Goal: Use online tool/utility: Utilize a website feature to perform a specific function

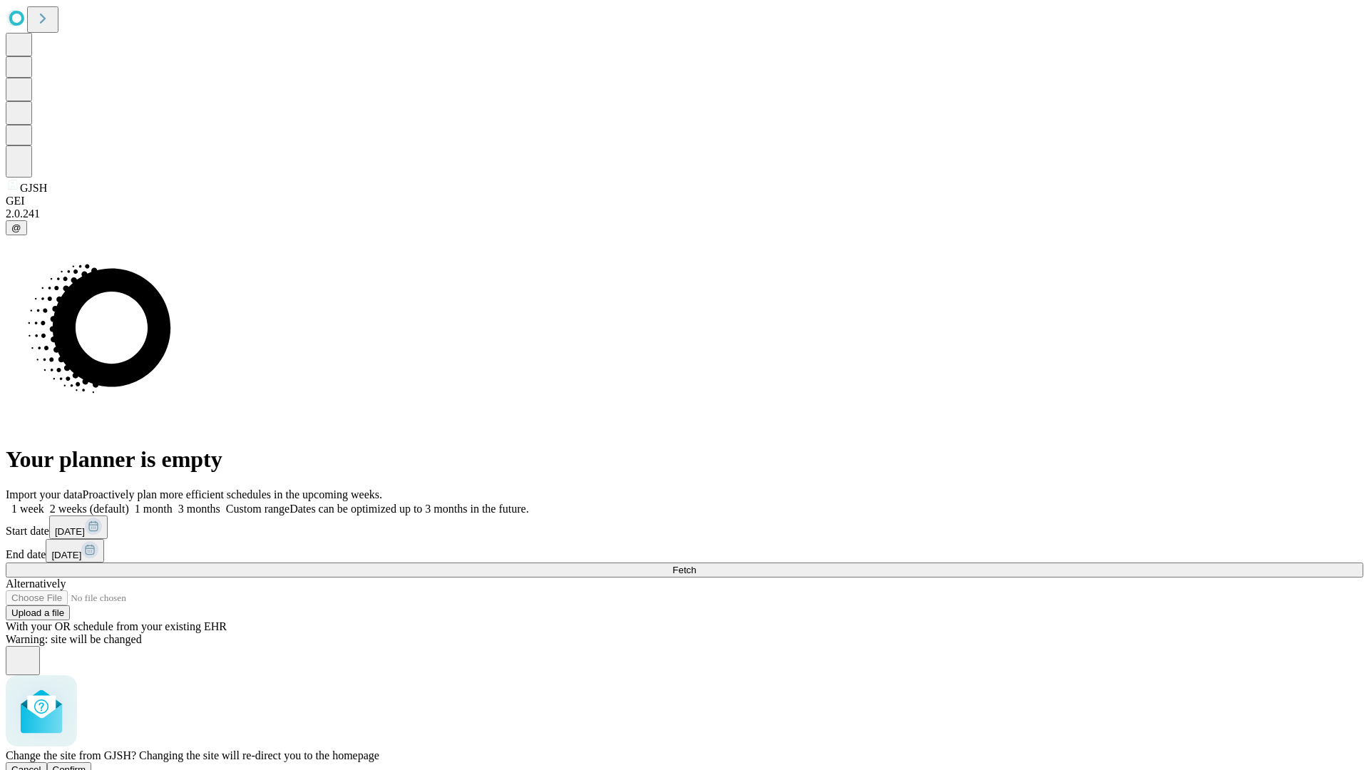
click at [86, 764] on span "Confirm" at bounding box center [70, 769] width 34 height 11
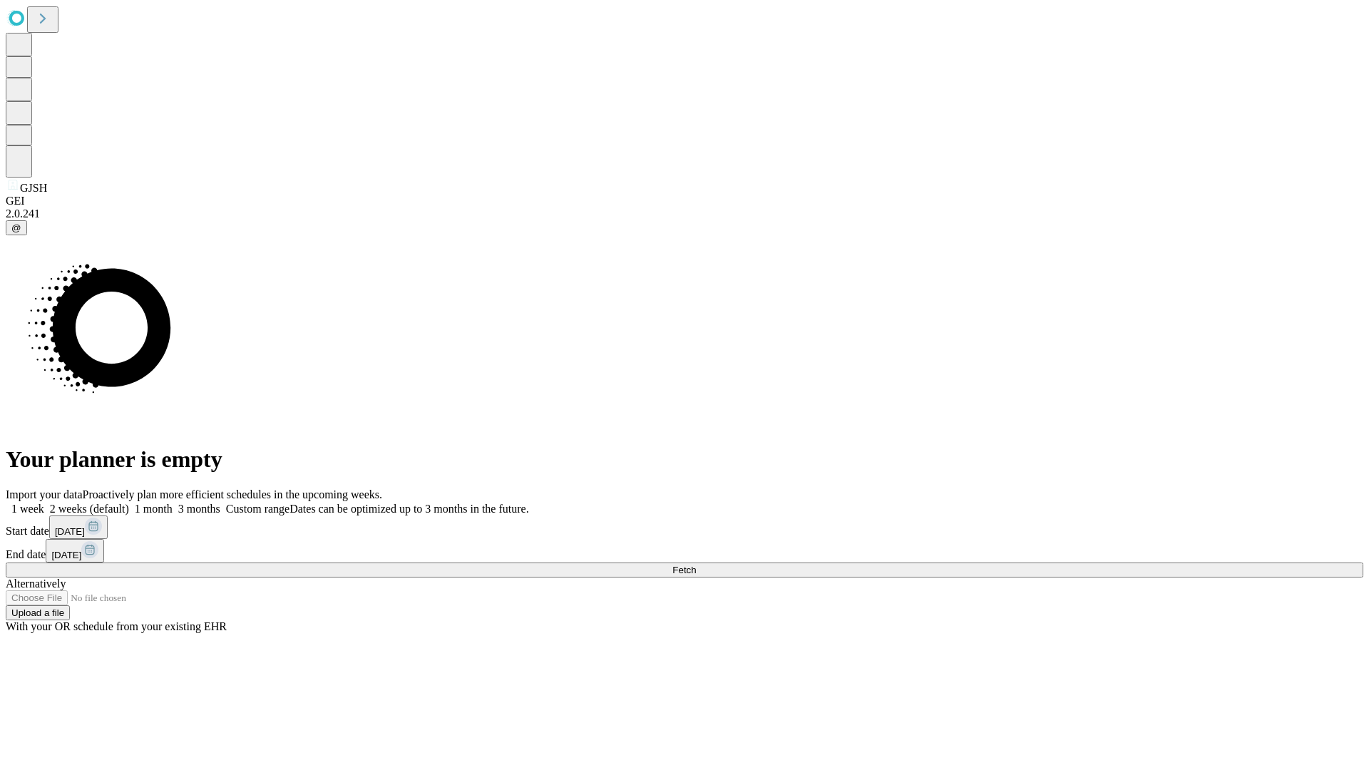
click at [129, 503] on label "2 weeks (default)" at bounding box center [86, 509] width 85 height 12
click at [696, 565] on span "Fetch" at bounding box center [684, 570] width 24 height 11
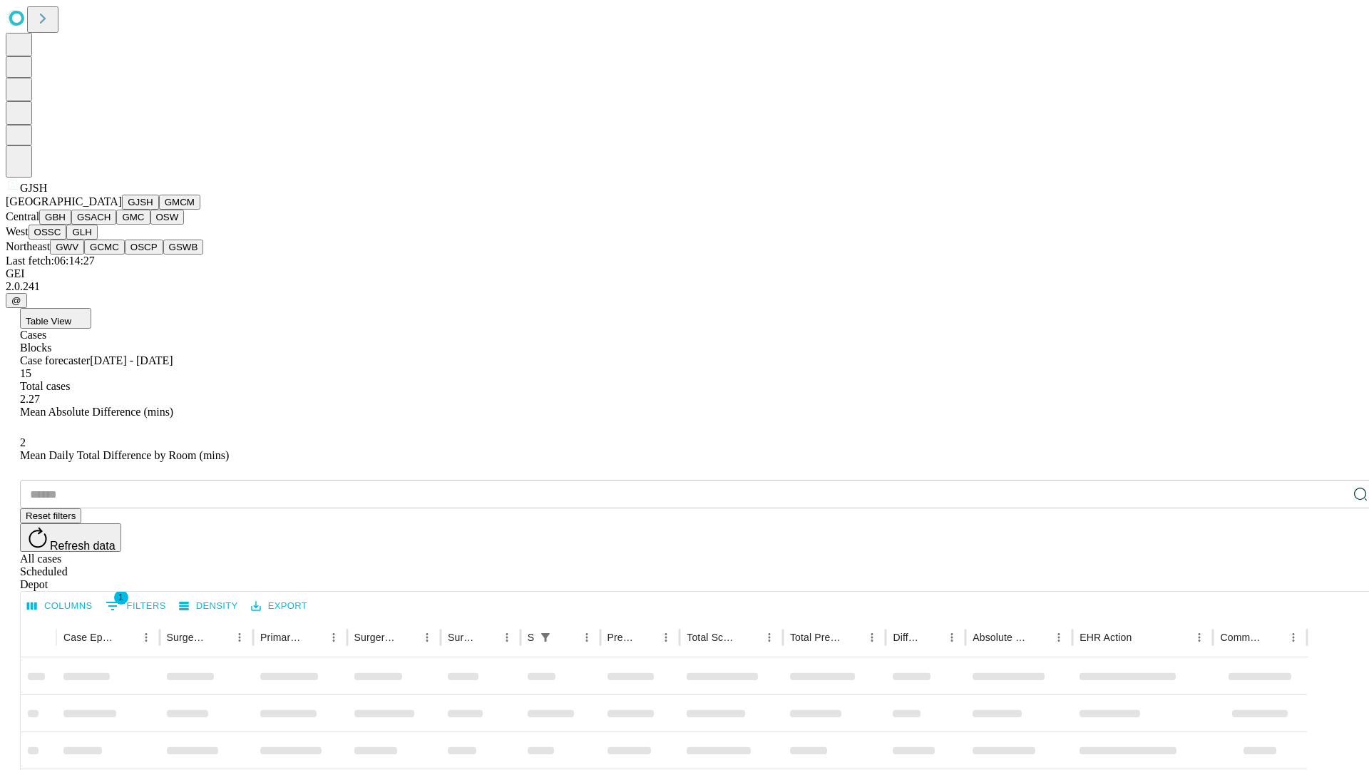
click at [159, 210] on button "GMCM" at bounding box center [179, 202] width 41 height 15
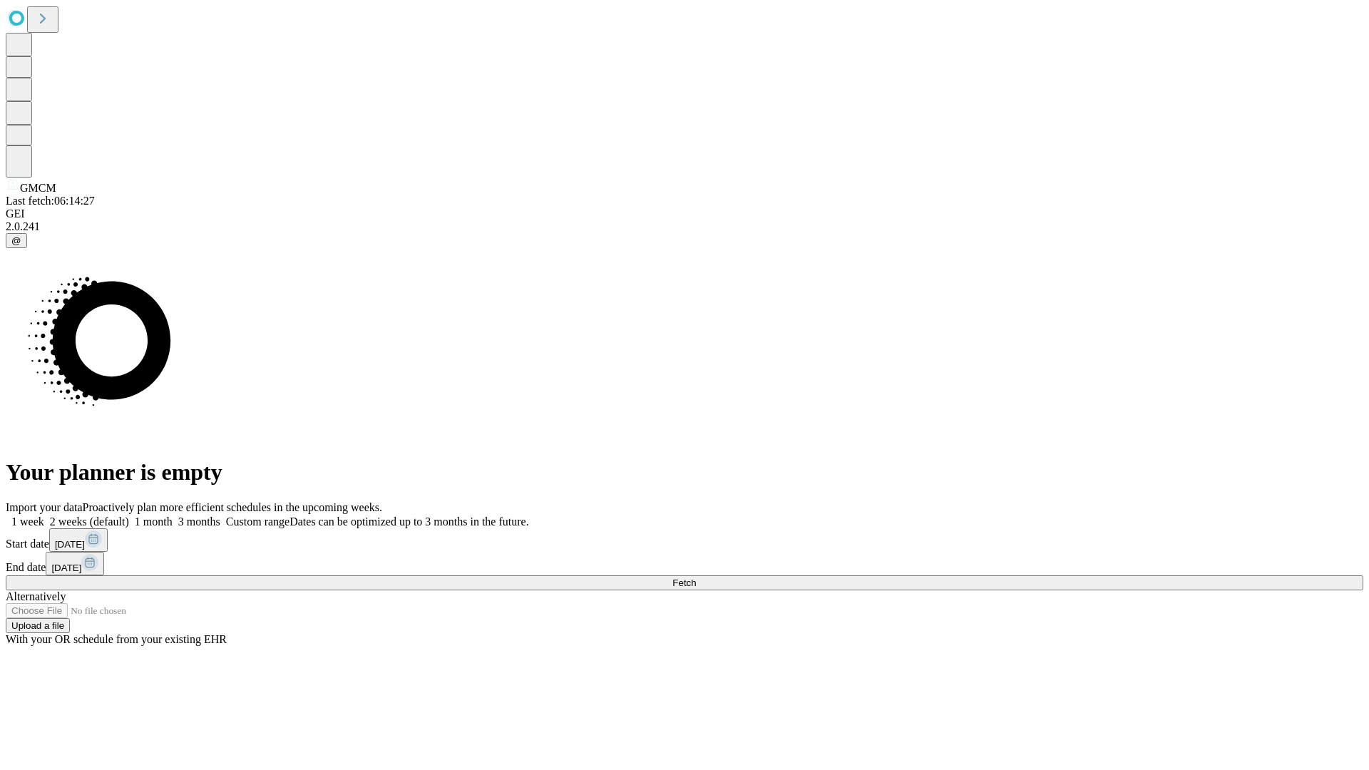
click at [129, 516] on label "2 weeks (default)" at bounding box center [86, 522] width 85 height 12
click at [696, 578] on span "Fetch" at bounding box center [684, 583] width 24 height 11
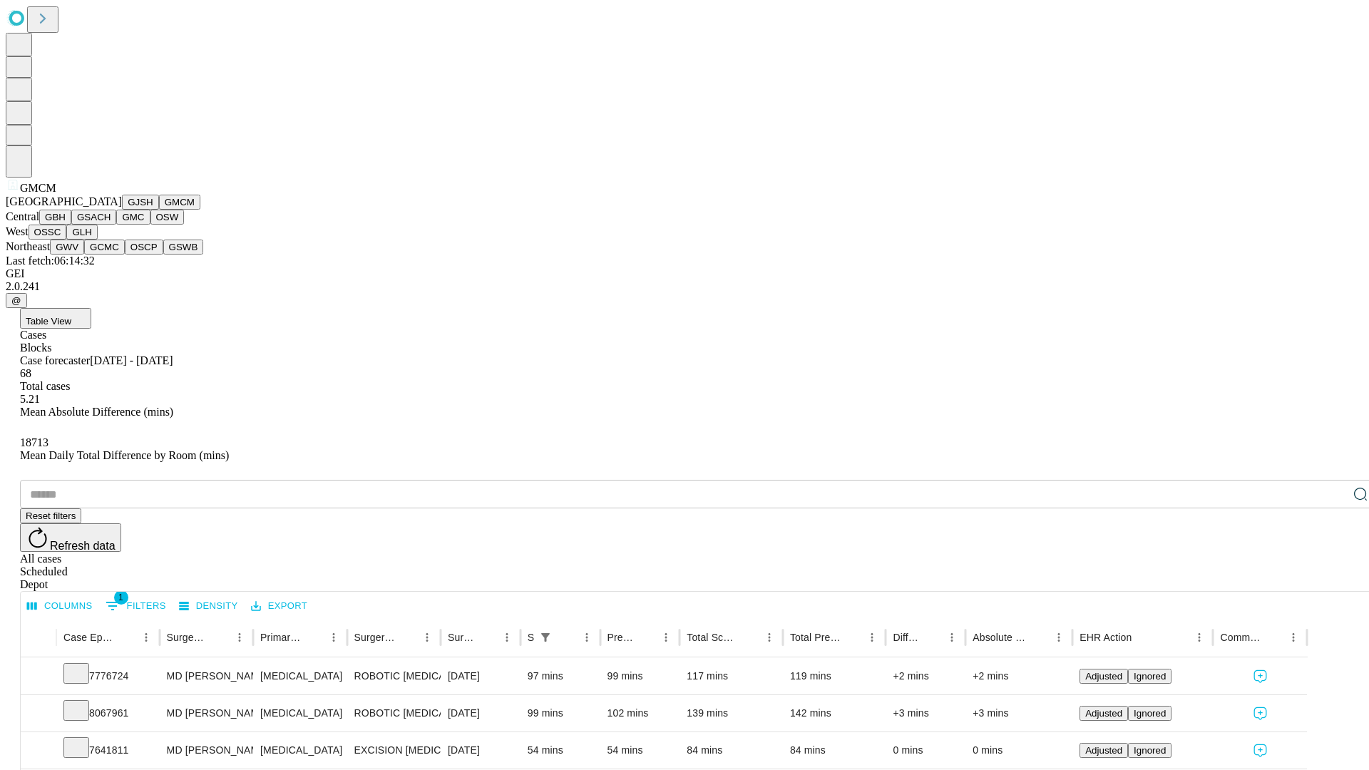
click at [71, 225] on button "GBH" at bounding box center [55, 217] width 32 height 15
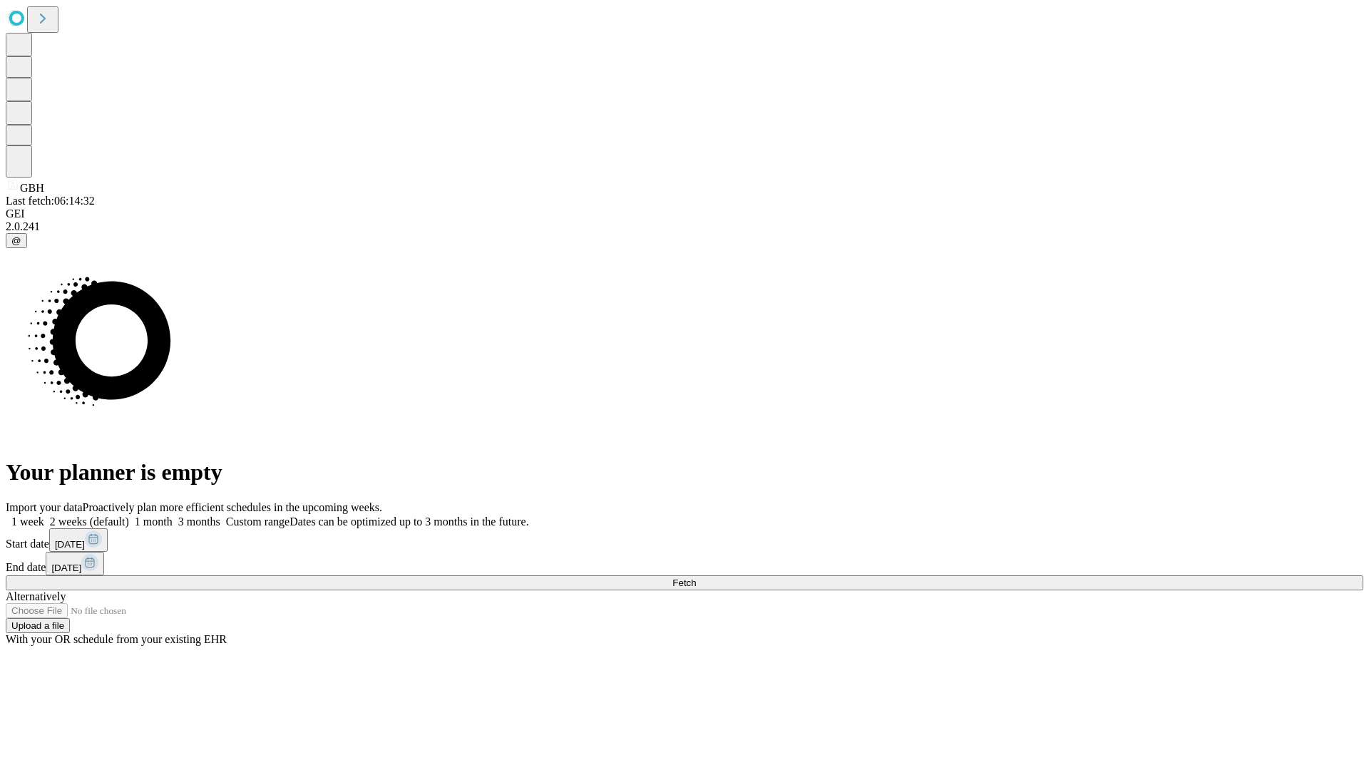
click at [129, 516] on label "2 weeks (default)" at bounding box center [86, 522] width 85 height 12
click at [696, 578] on span "Fetch" at bounding box center [684, 583] width 24 height 11
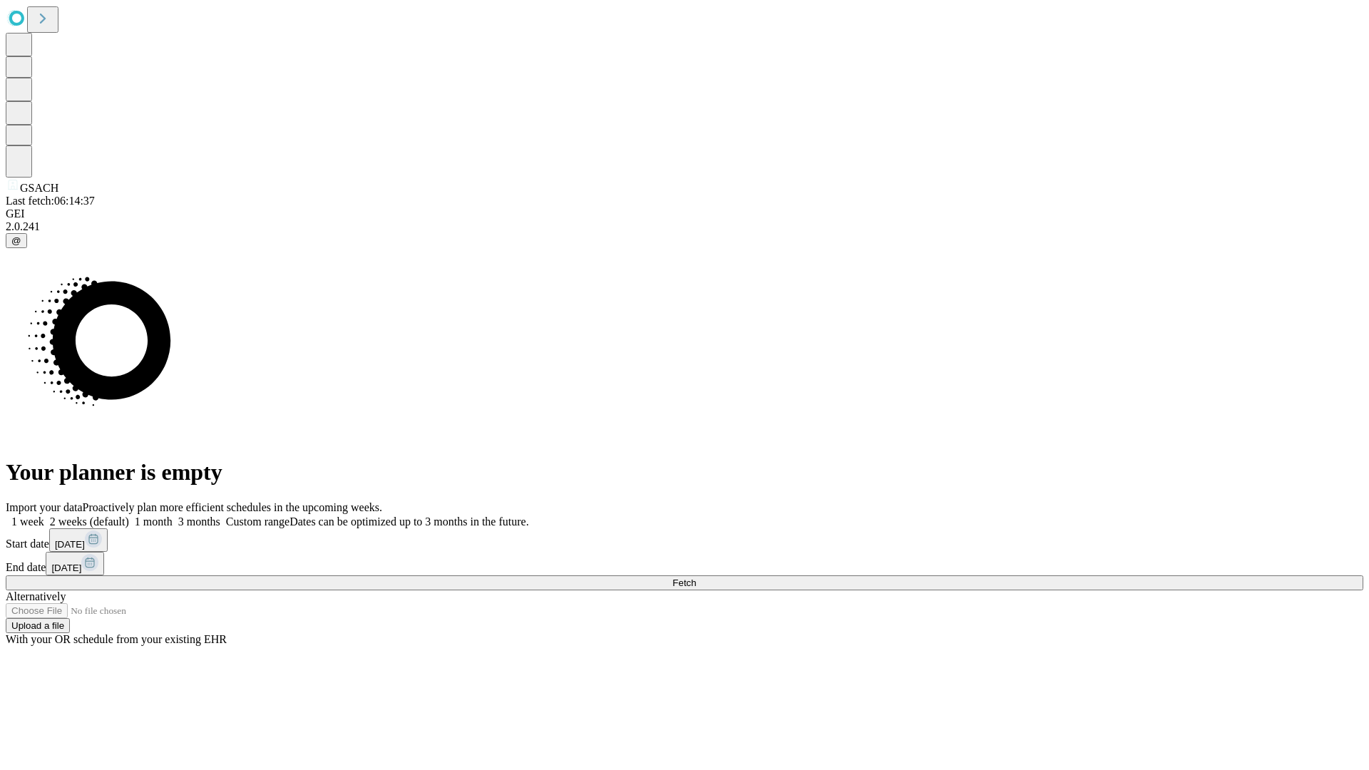
click at [696, 578] on span "Fetch" at bounding box center [684, 583] width 24 height 11
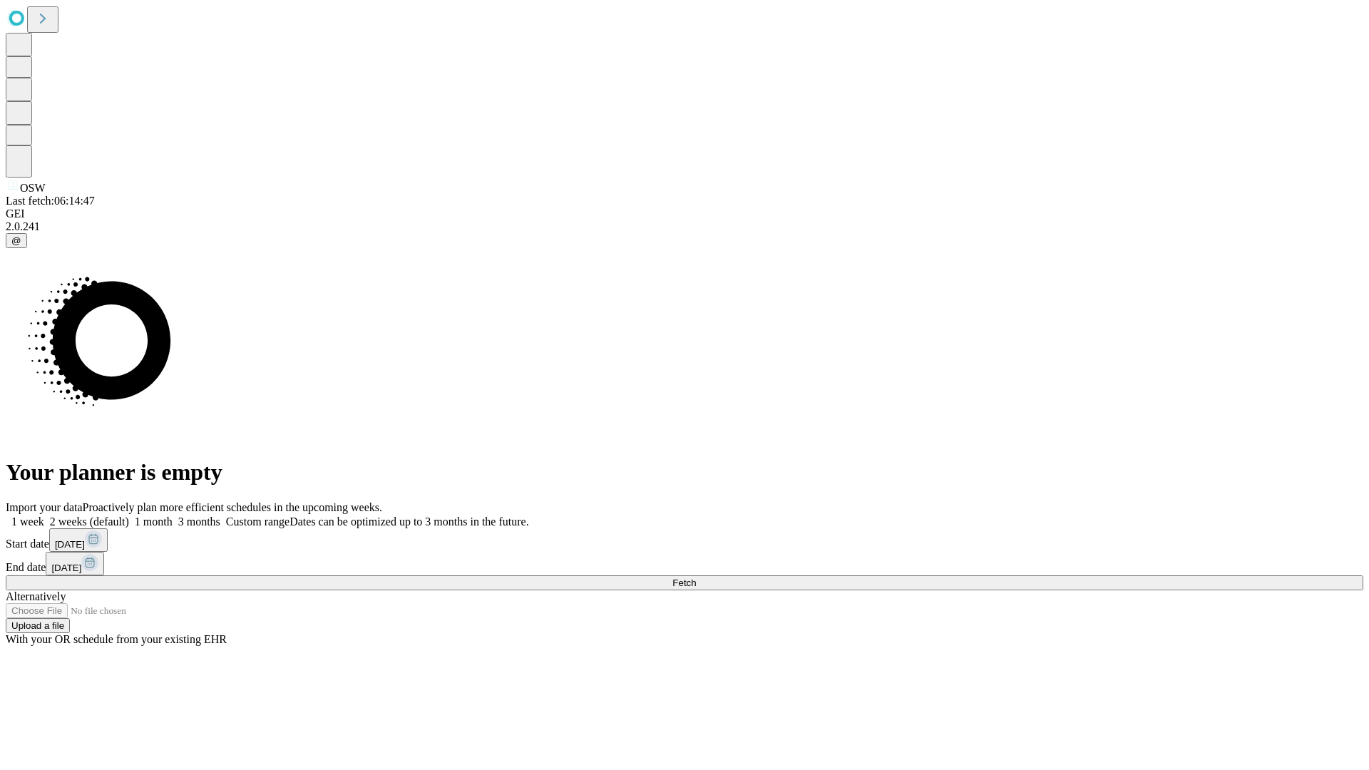
click at [129, 516] on label "2 weeks (default)" at bounding box center [86, 522] width 85 height 12
click at [696, 578] on span "Fetch" at bounding box center [684, 583] width 24 height 11
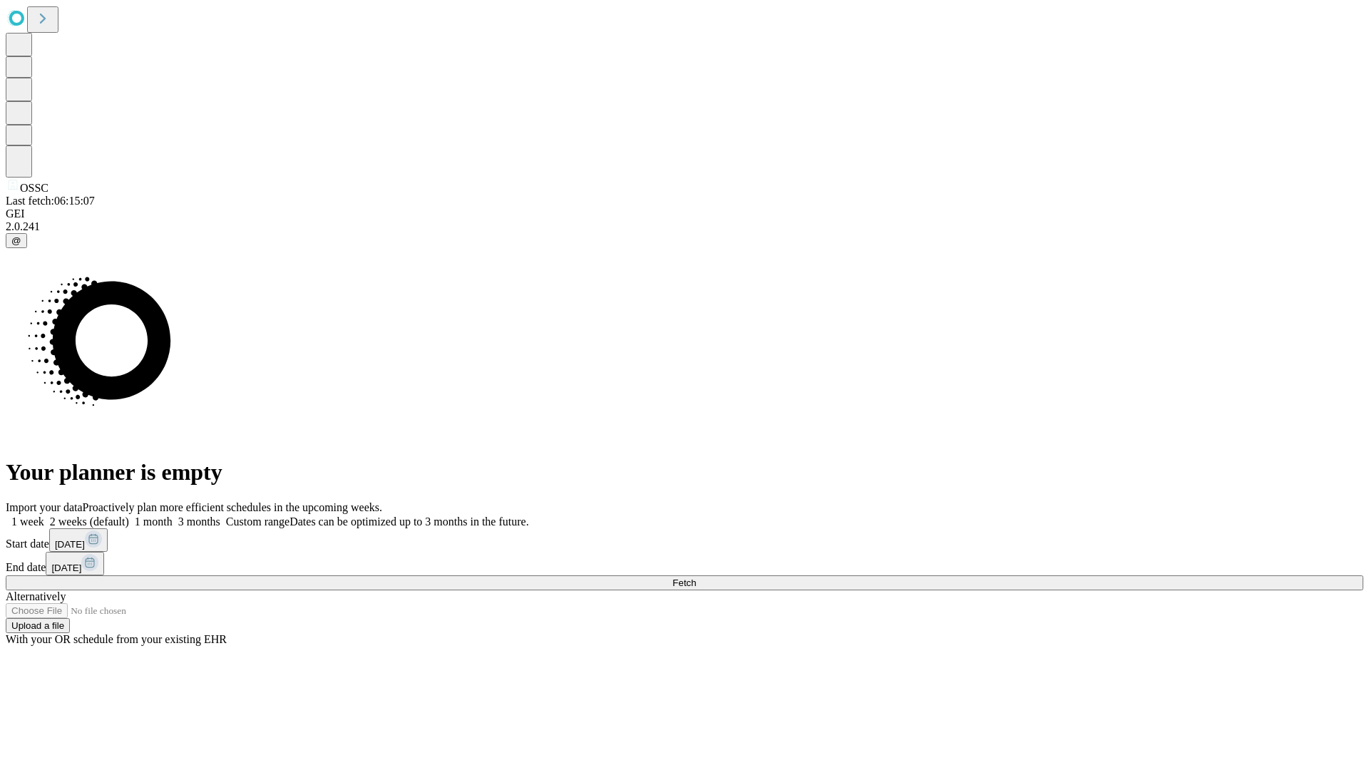
click at [129, 516] on label "2 weeks (default)" at bounding box center [86, 522] width 85 height 12
click at [696, 578] on span "Fetch" at bounding box center [684, 583] width 24 height 11
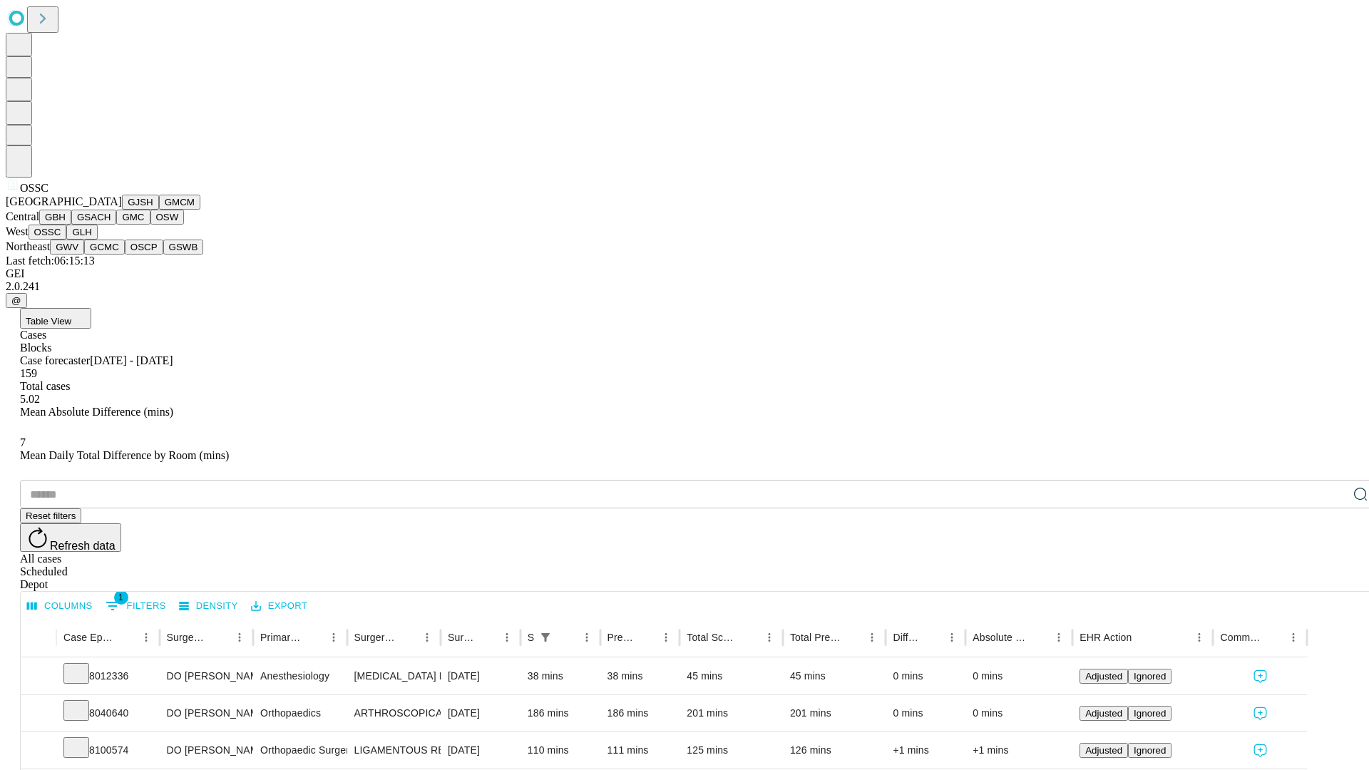
click at [97, 240] on button "GLH" at bounding box center [81, 232] width 31 height 15
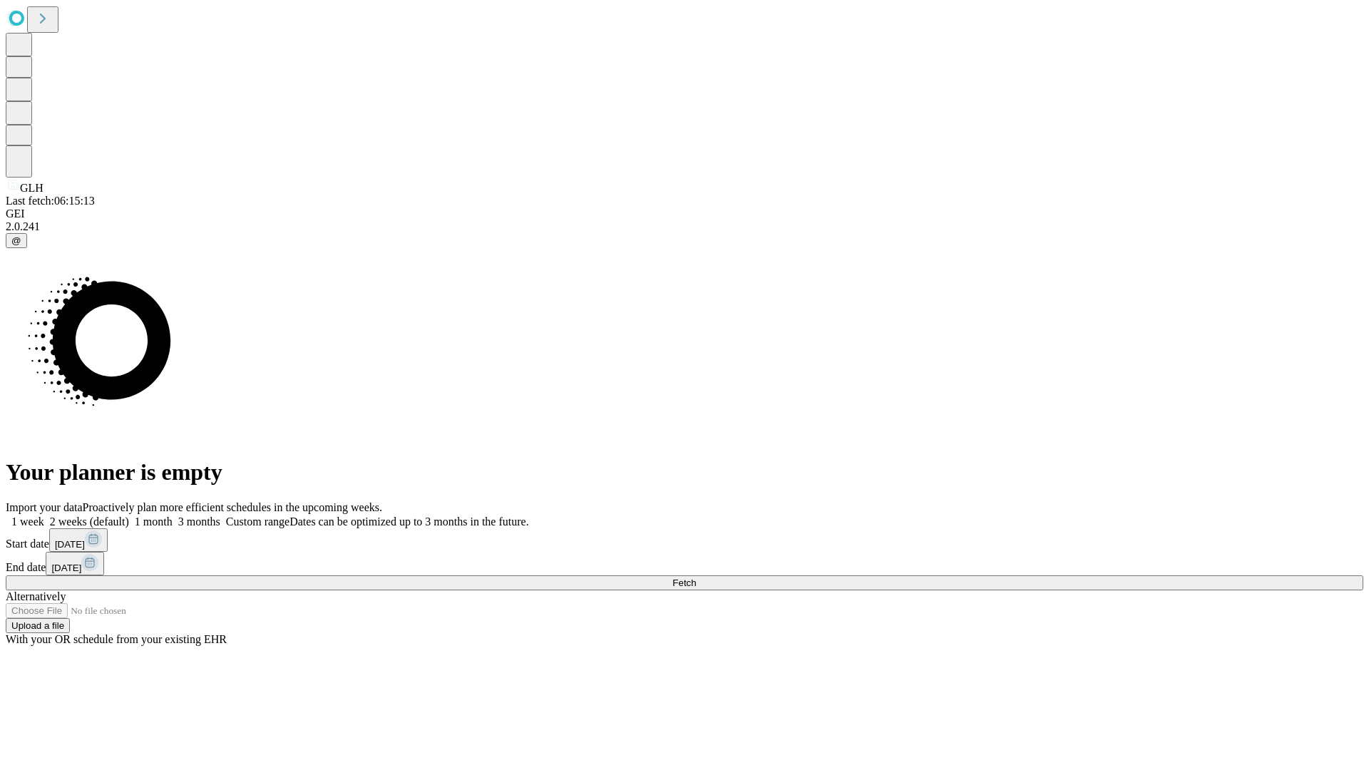
click at [129, 516] on label "2 weeks (default)" at bounding box center [86, 522] width 85 height 12
click at [696, 578] on span "Fetch" at bounding box center [684, 583] width 24 height 11
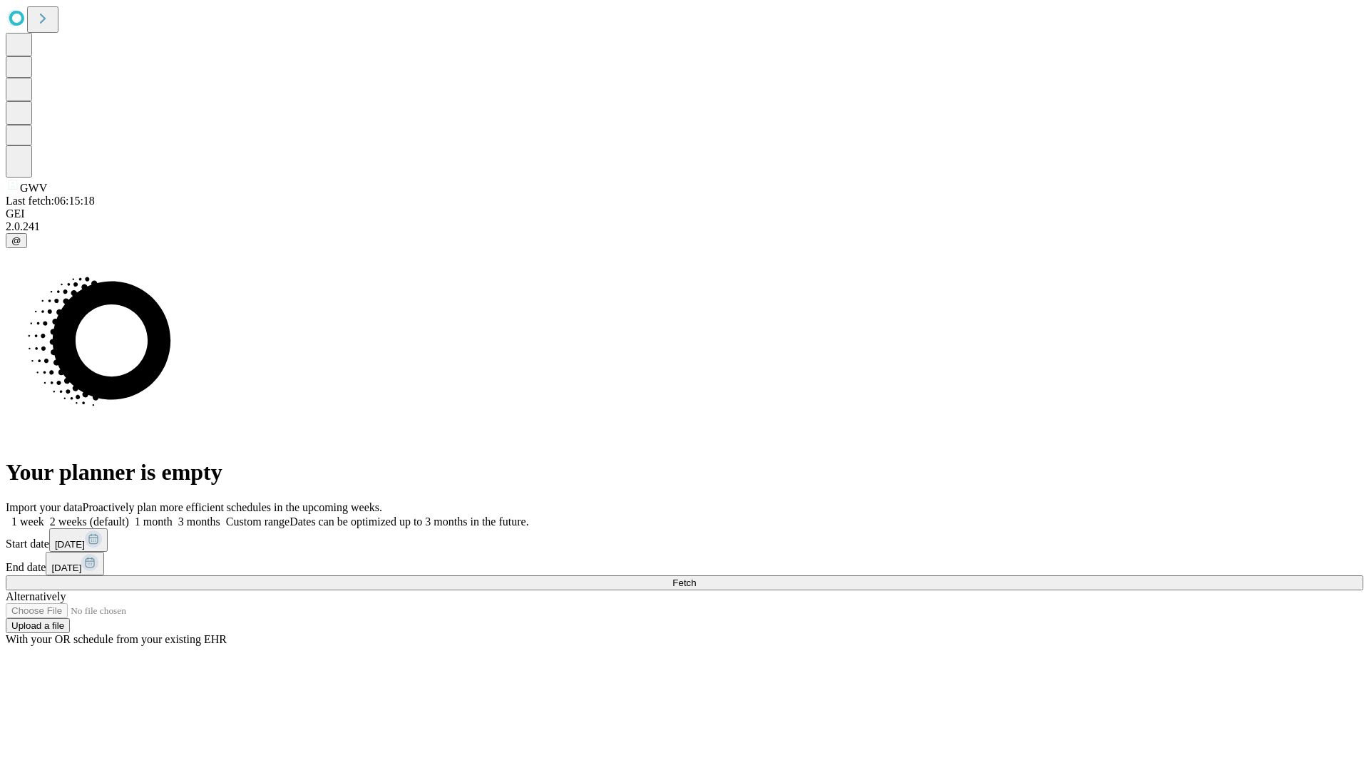
click at [129, 516] on label "2 weeks (default)" at bounding box center [86, 522] width 85 height 12
click at [696, 578] on span "Fetch" at bounding box center [684, 583] width 24 height 11
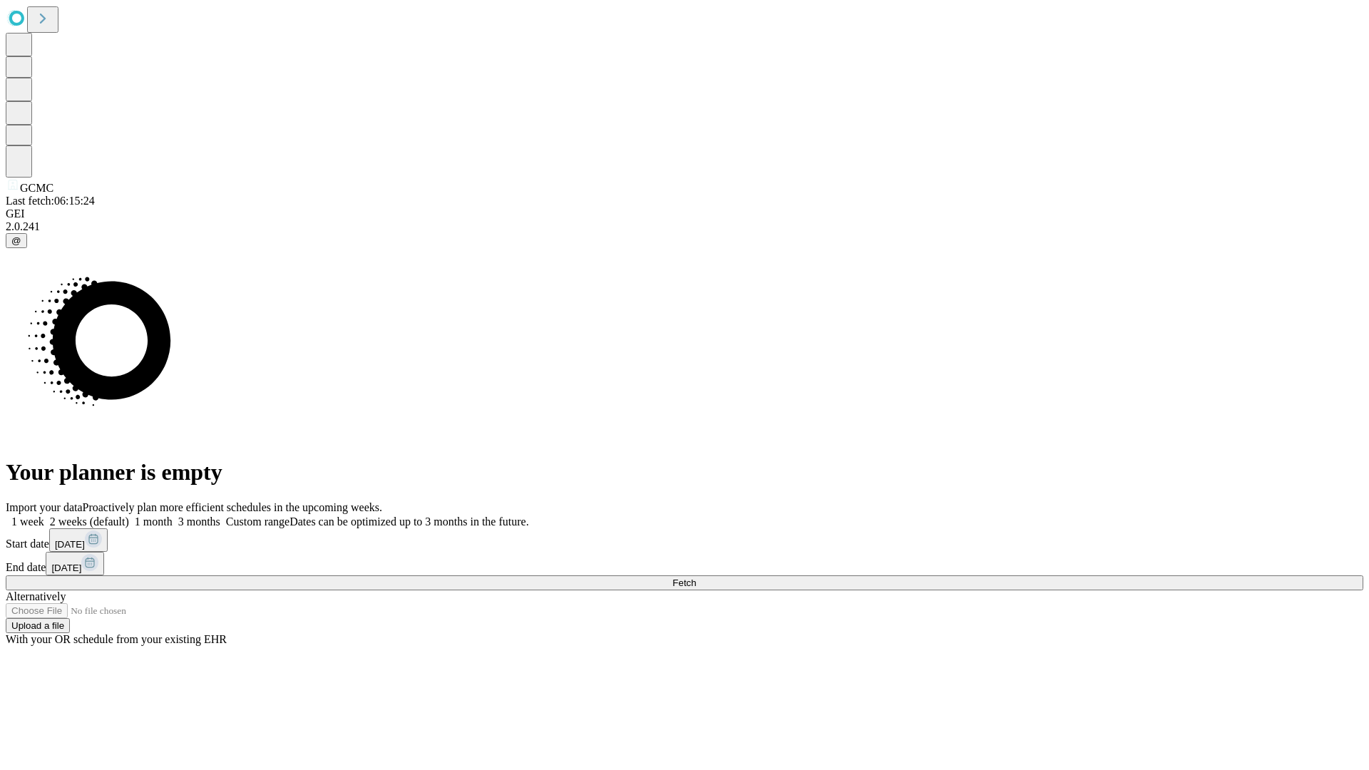
click at [129, 516] on label "2 weeks (default)" at bounding box center [86, 522] width 85 height 12
click at [696, 578] on span "Fetch" at bounding box center [684, 583] width 24 height 11
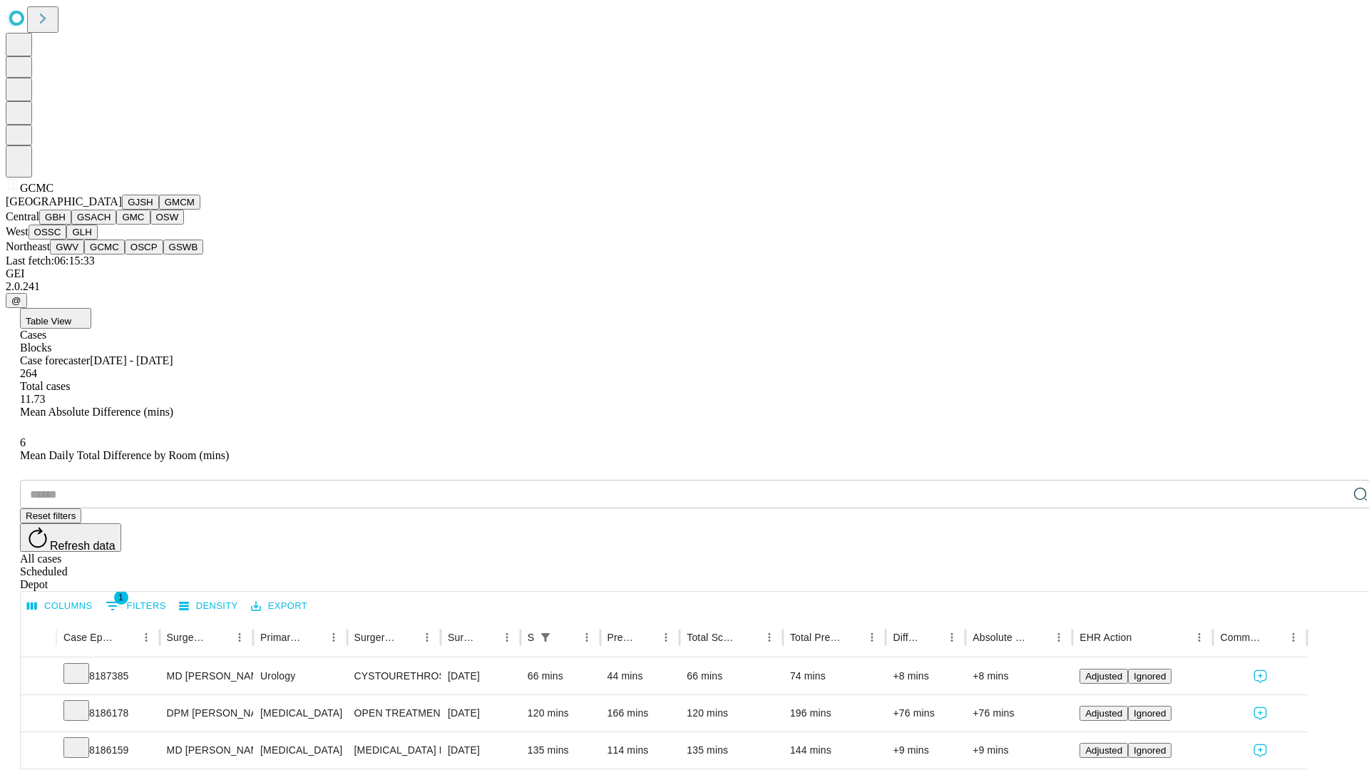
click at [125, 255] on button "OSCP" at bounding box center [144, 247] width 39 height 15
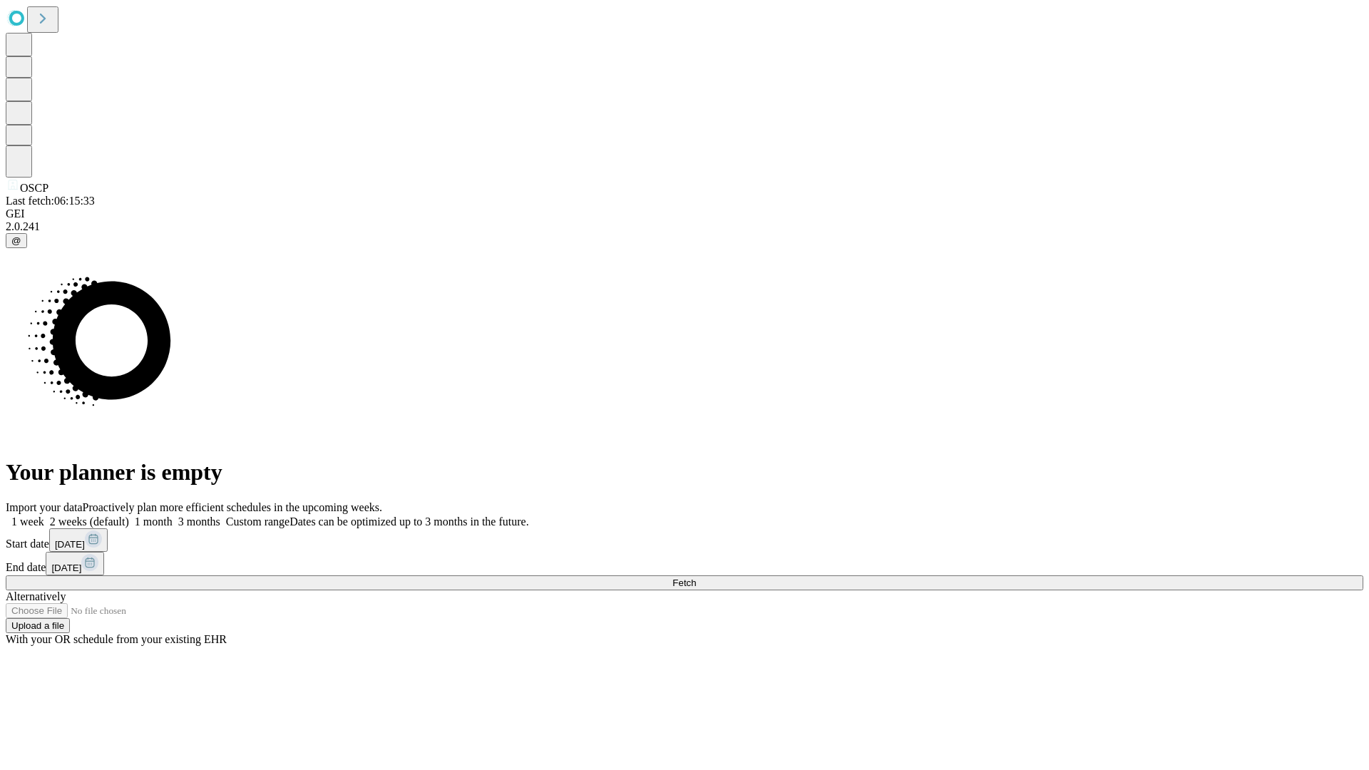
click at [129, 516] on label "2 weeks (default)" at bounding box center [86, 522] width 85 height 12
click at [696, 578] on span "Fetch" at bounding box center [684, 583] width 24 height 11
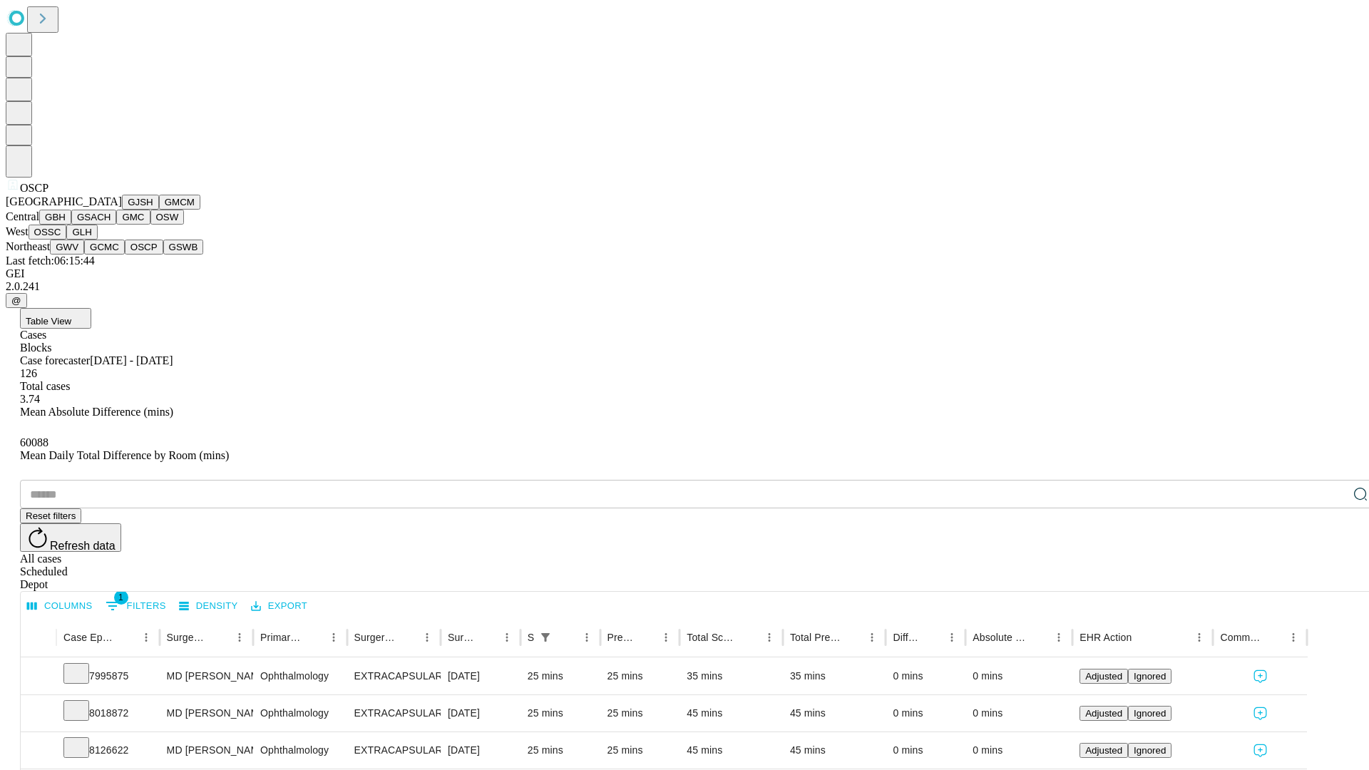
click at [163, 255] on button "GSWB" at bounding box center [183, 247] width 41 height 15
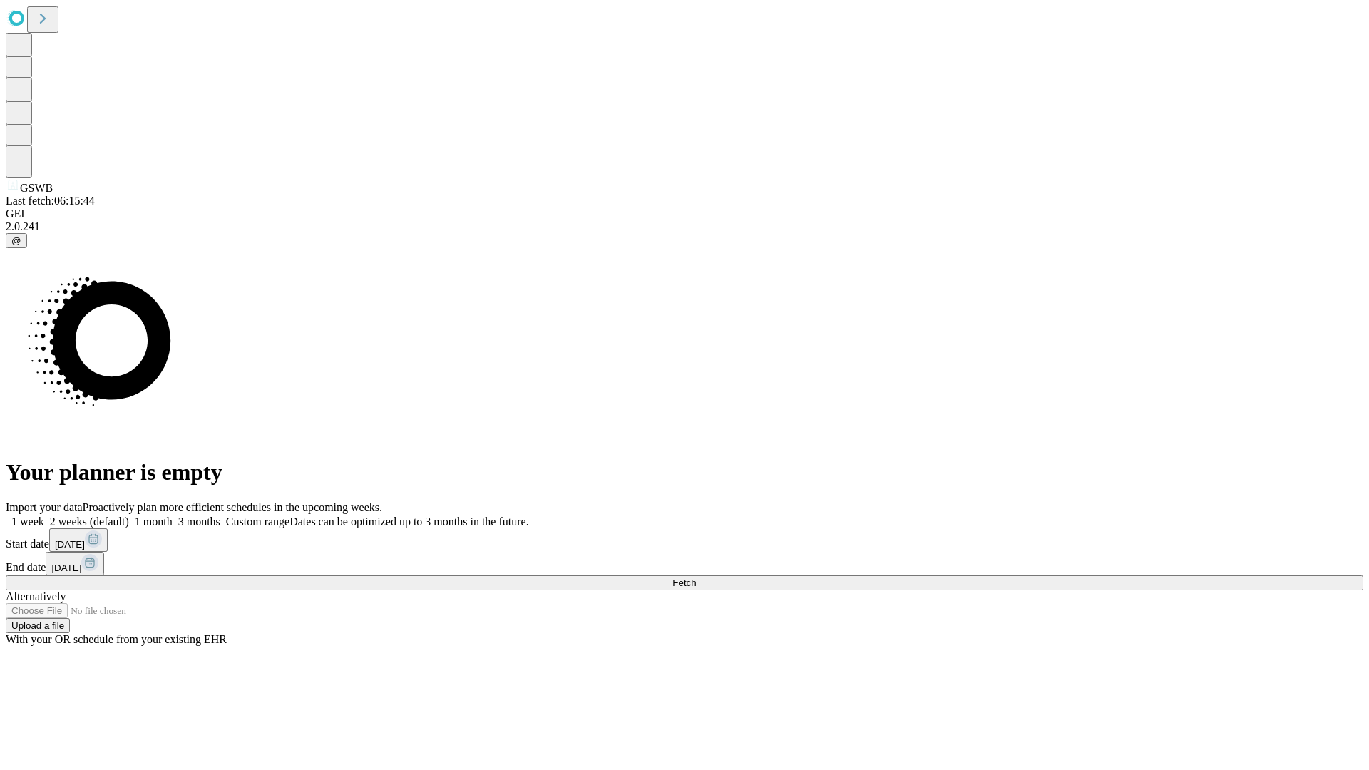
click at [129, 516] on label "2 weeks (default)" at bounding box center [86, 522] width 85 height 12
click at [696, 578] on span "Fetch" at bounding box center [684, 583] width 24 height 11
